Goal: Register for event/course

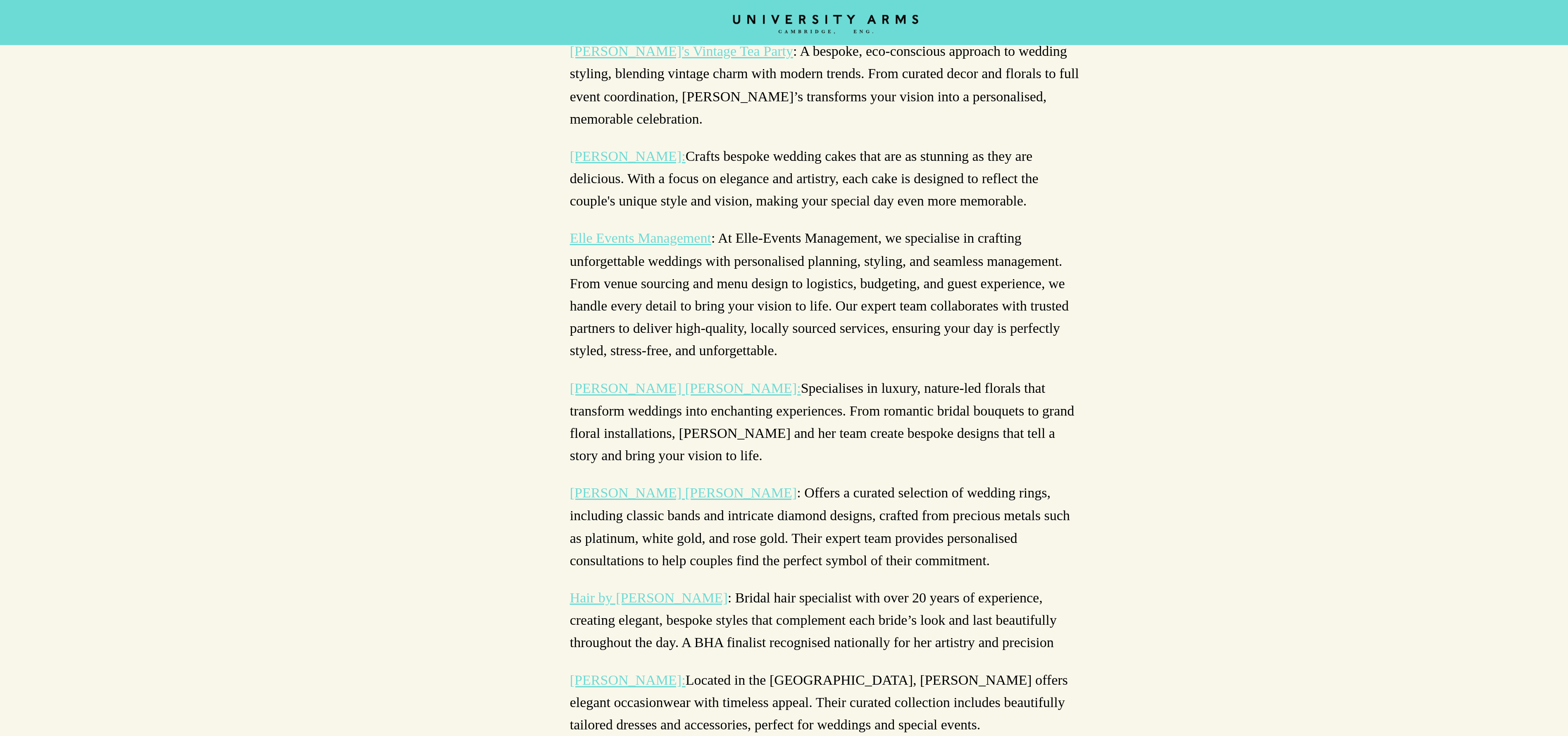
scroll to position [1004, 0]
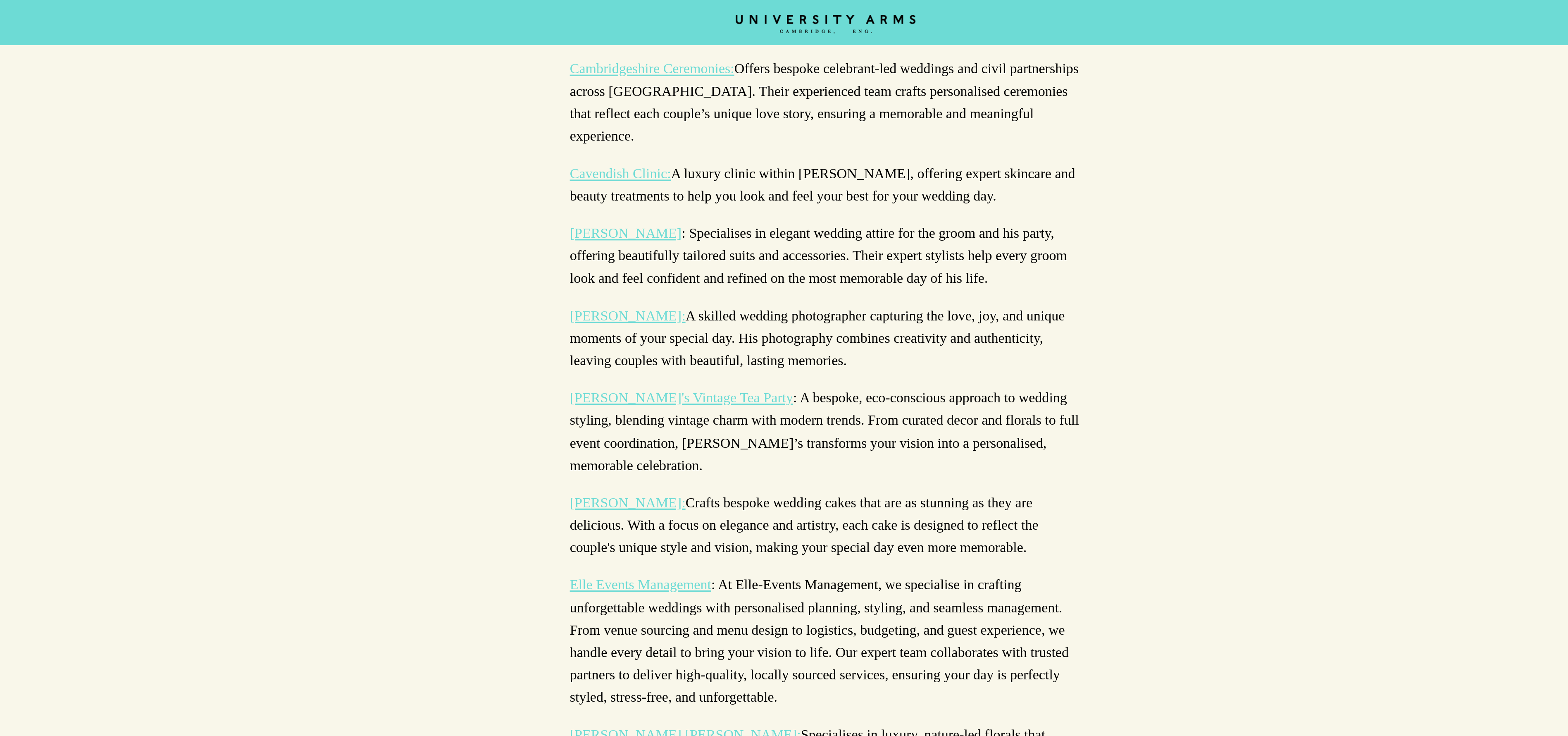
click at [790, 18] on icon "CAMBRIDGE’S LEADING LUXURY HOTEL SINCE [DATE]" at bounding box center [783, 16] width 116 height 12
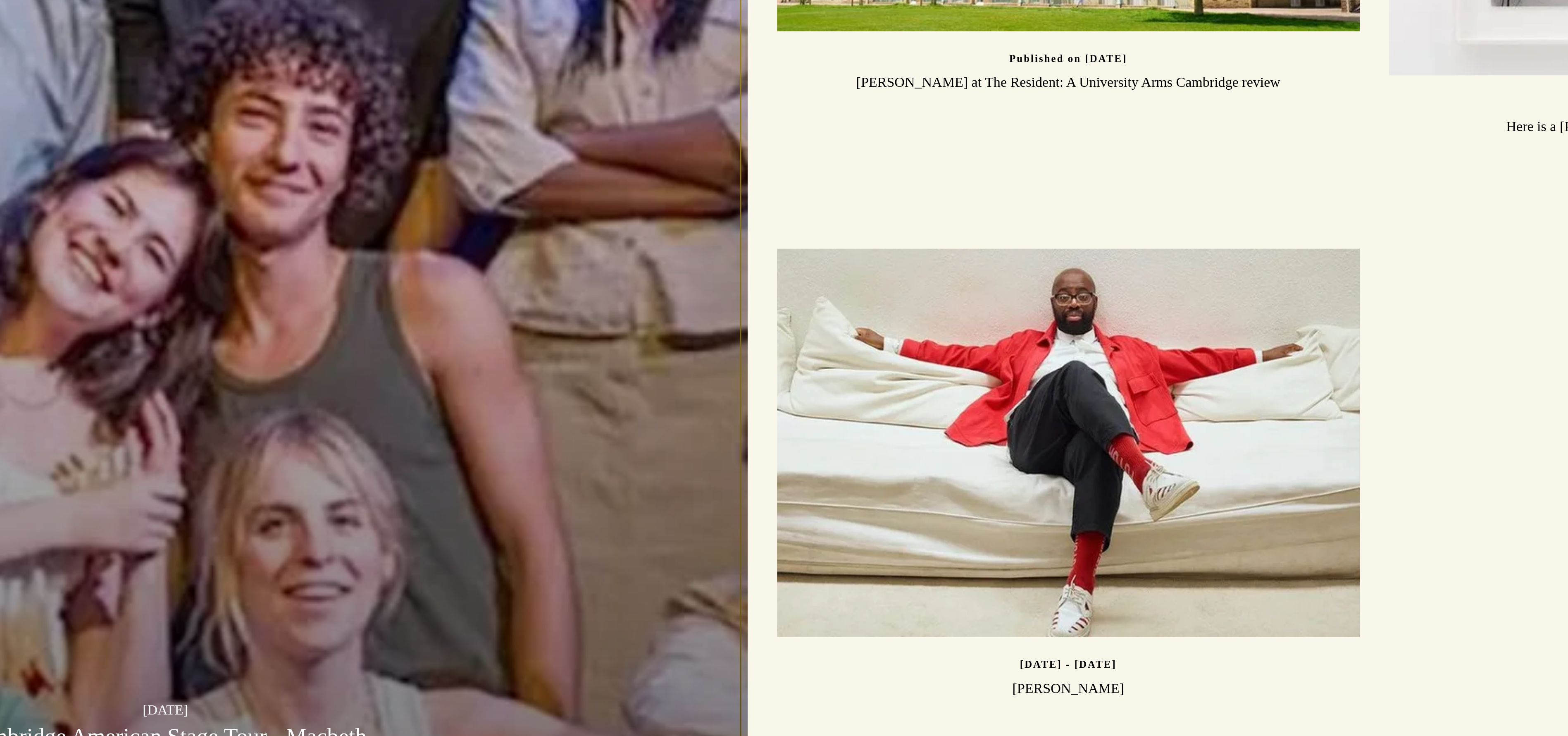
scroll to position [2954, 0]
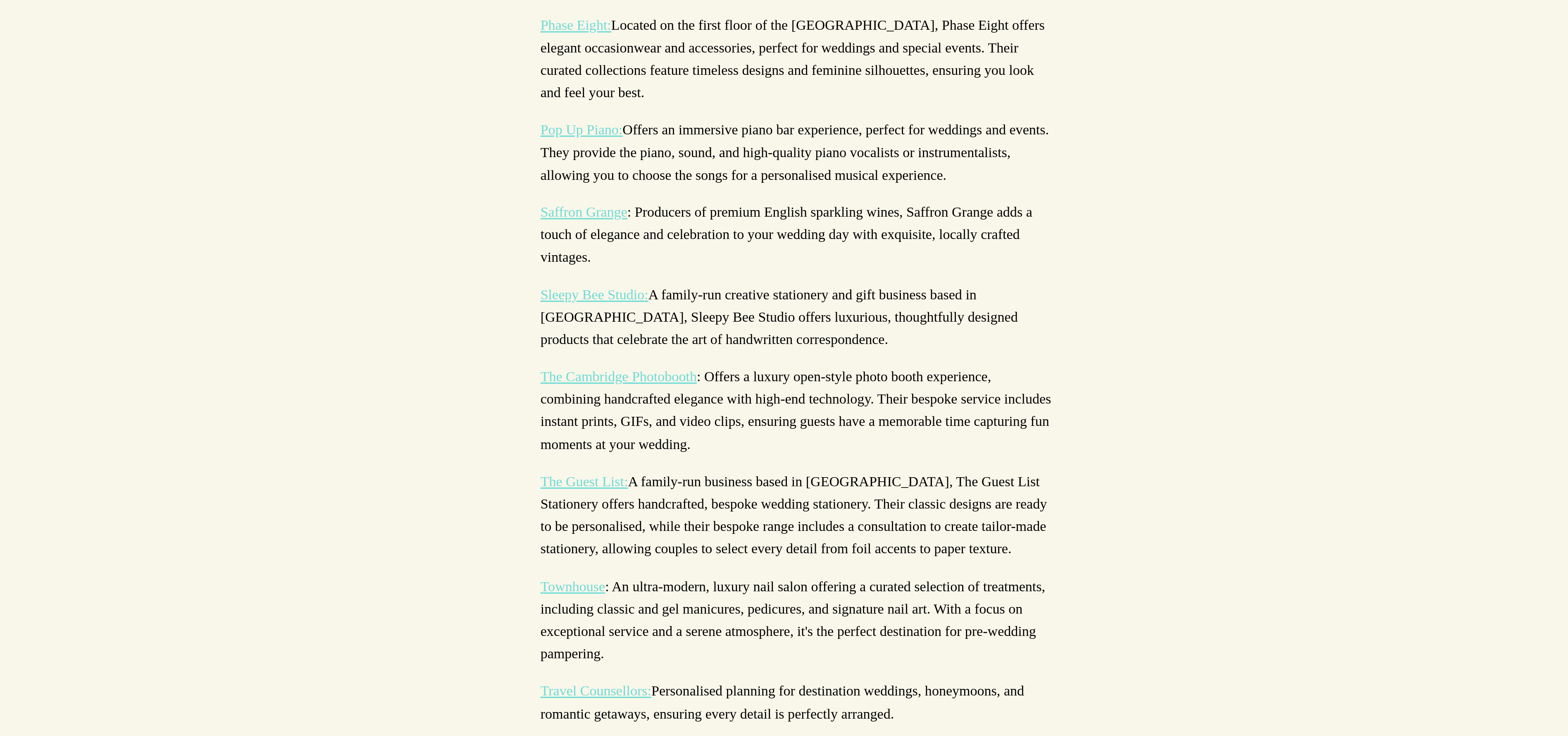
scroll to position [2044, 0]
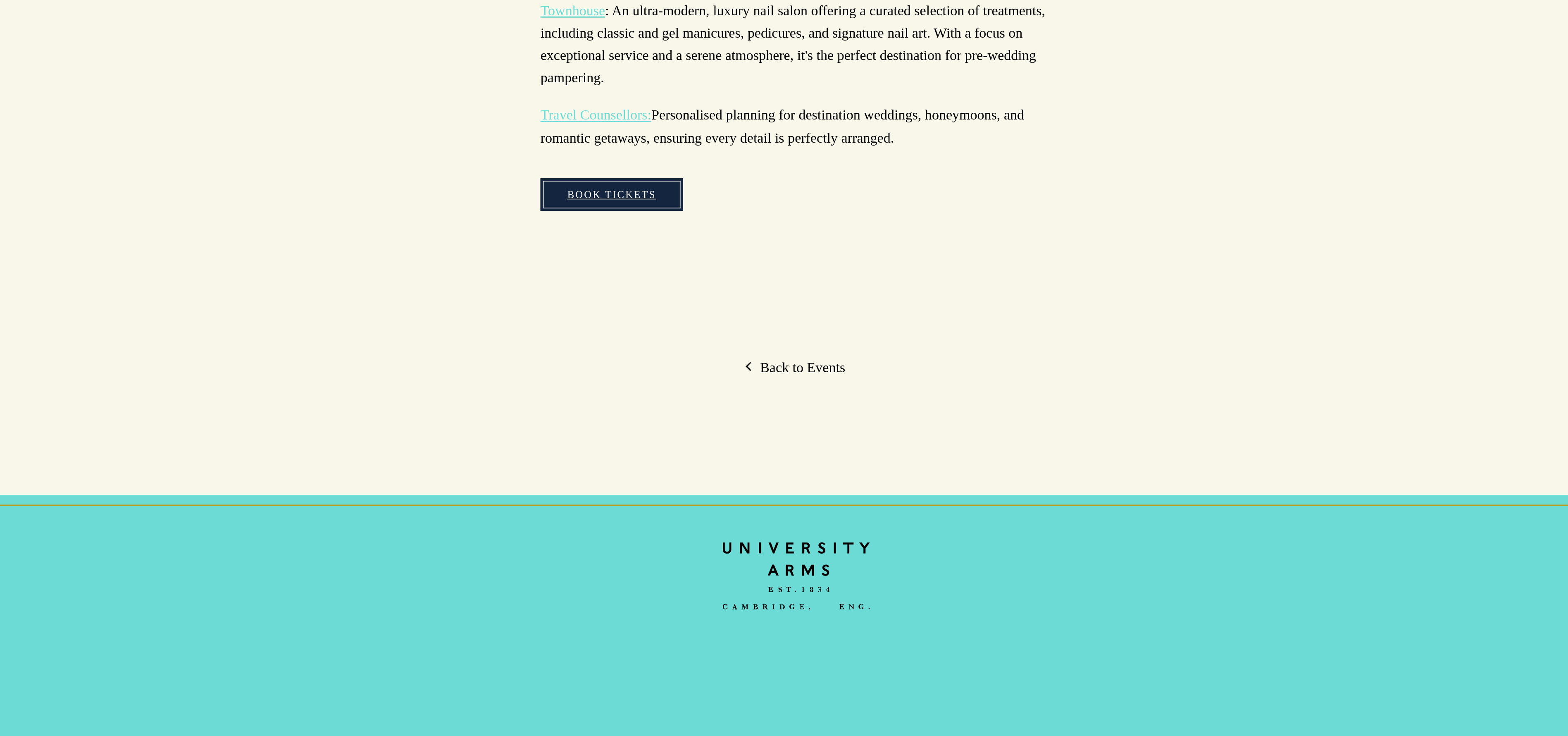
click at [671, 376] on link "Book Tickets" at bounding box center [664, 386] width 92 height 21
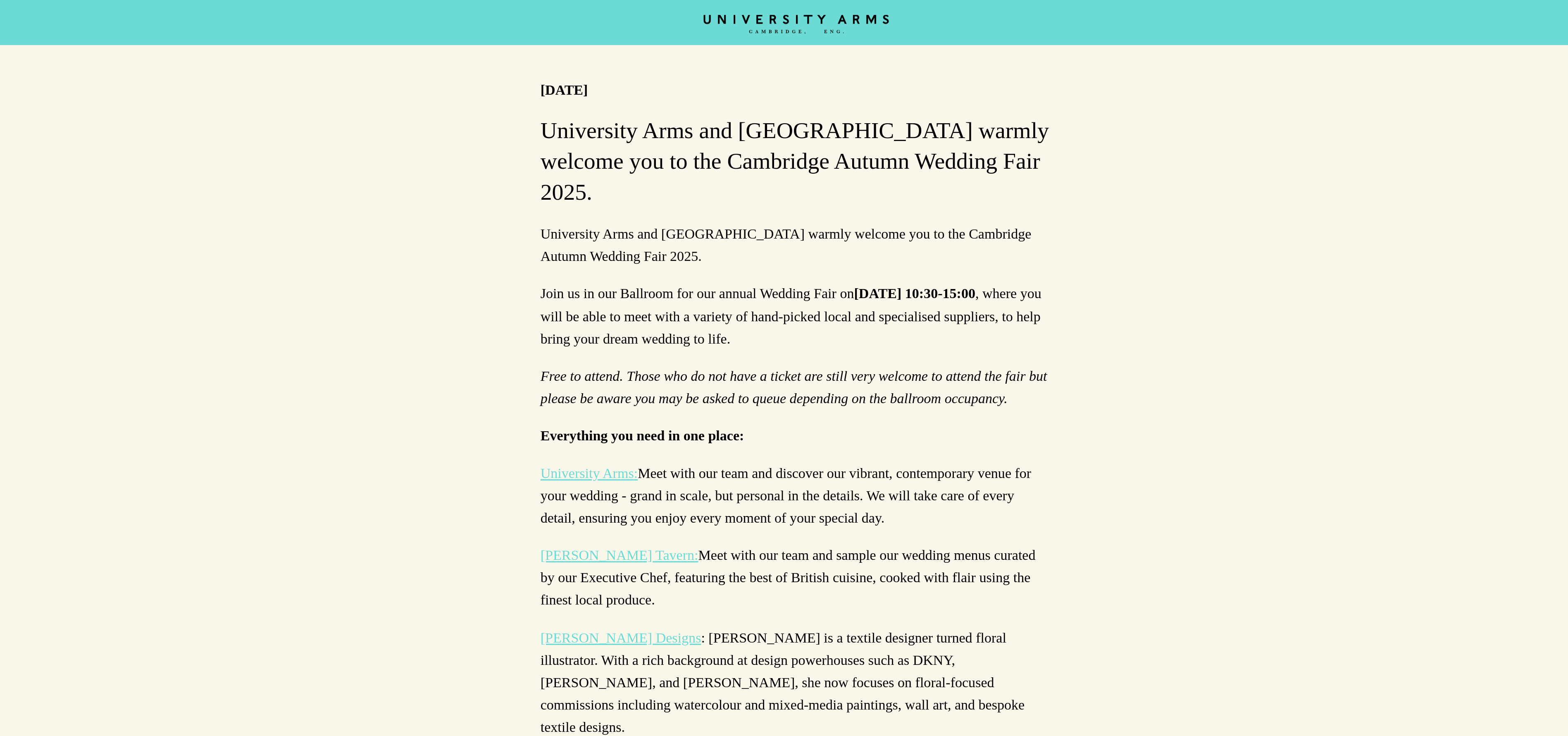
scroll to position [387, 0]
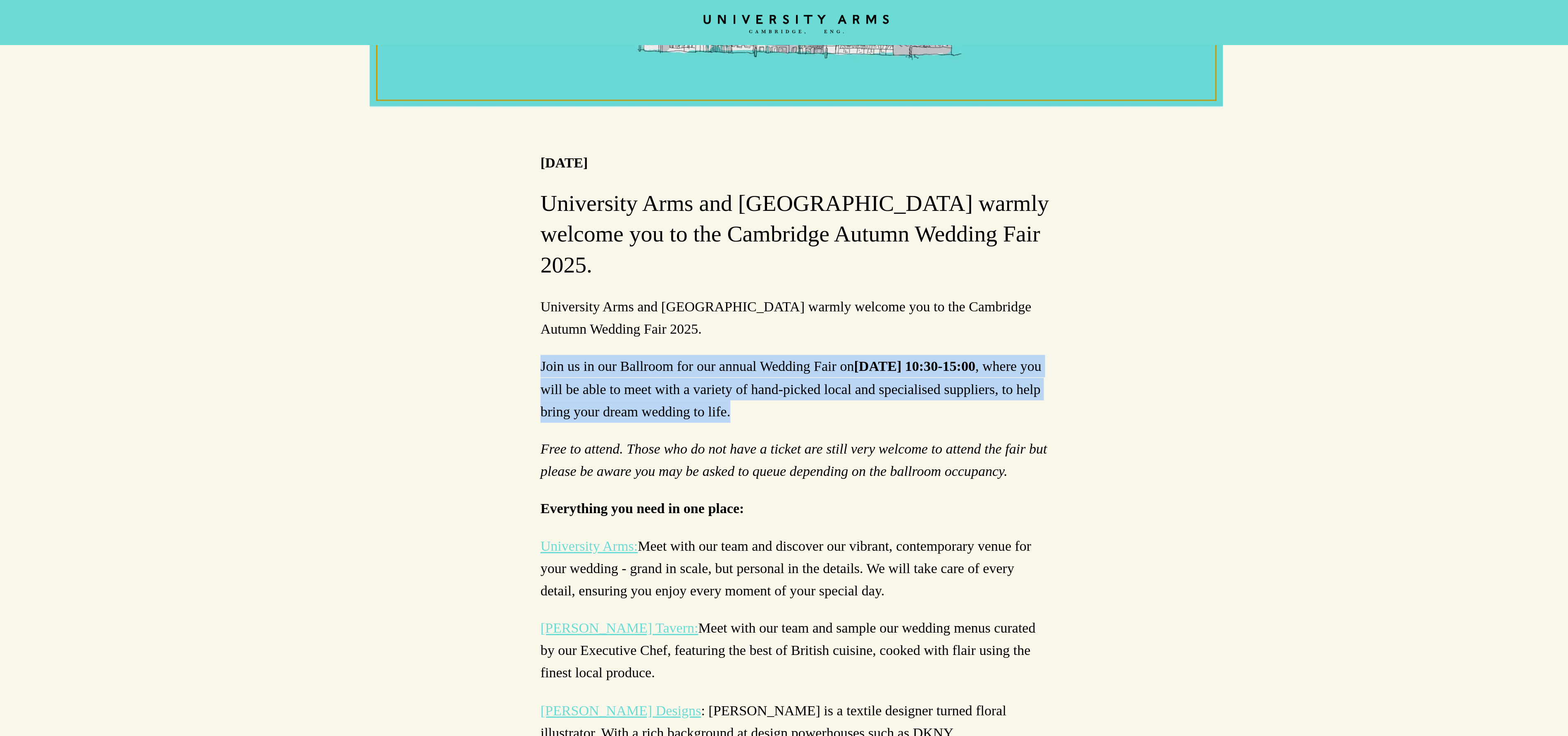
drag, startPoint x: 617, startPoint y: 213, endPoint x: 899, endPoint y: 244, distance: 283.7
copy p "Join us in our Ballroom for our annual Wedding Fair [DATE][DATE] 10:30-15:00 , …"
